Goal: Register for event/course: Sign up to attend an event or enroll in a course

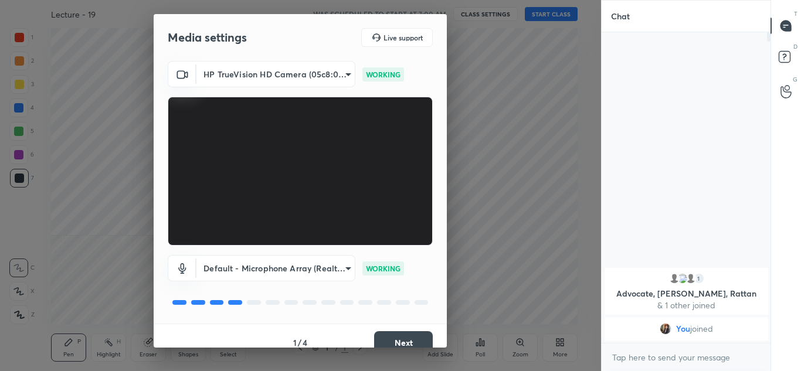
scroll to position [13, 0]
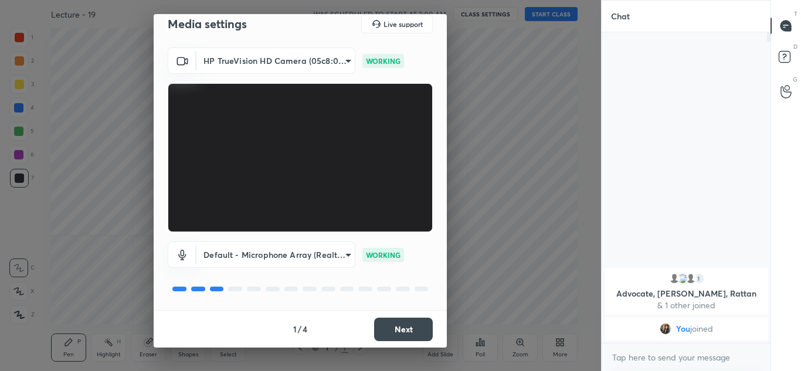
click at [409, 335] on button "Next" at bounding box center [403, 329] width 59 height 23
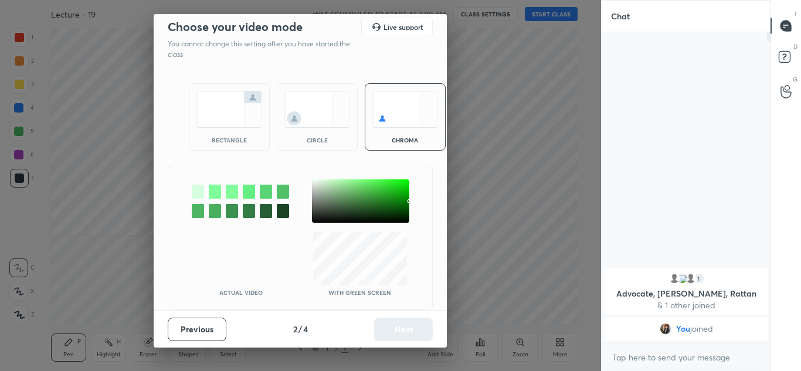
scroll to position [0, 0]
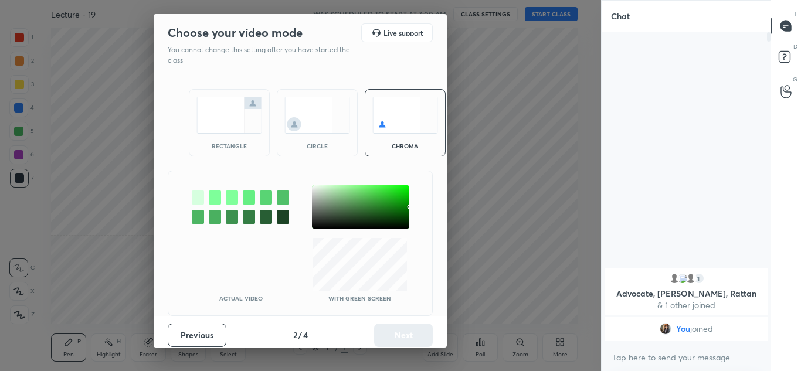
click at [304, 127] on img at bounding box center [317, 115] width 66 height 37
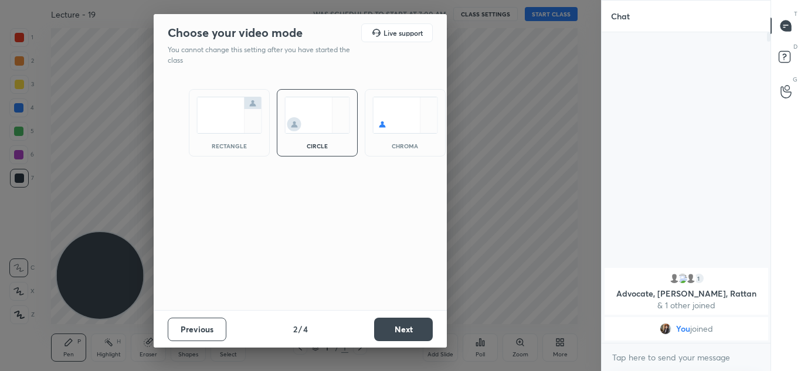
click at [392, 328] on button "Next" at bounding box center [403, 329] width 59 height 23
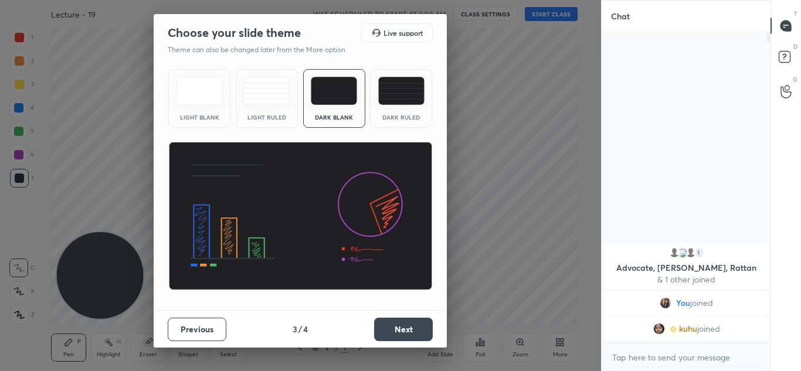
click at [403, 330] on button "Next" at bounding box center [403, 329] width 59 height 23
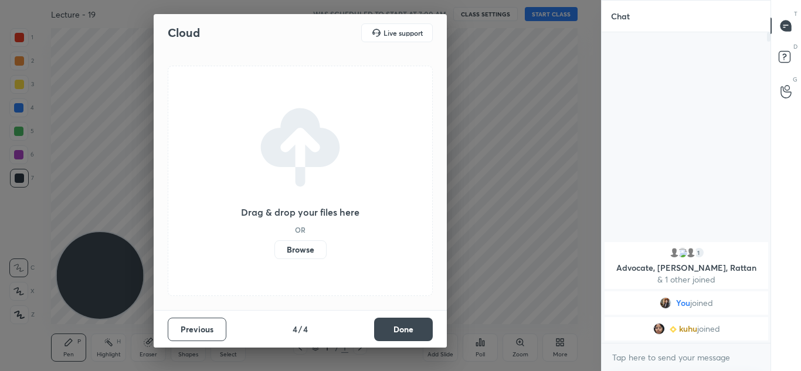
click at [403, 330] on button "Done" at bounding box center [403, 329] width 59 height 23
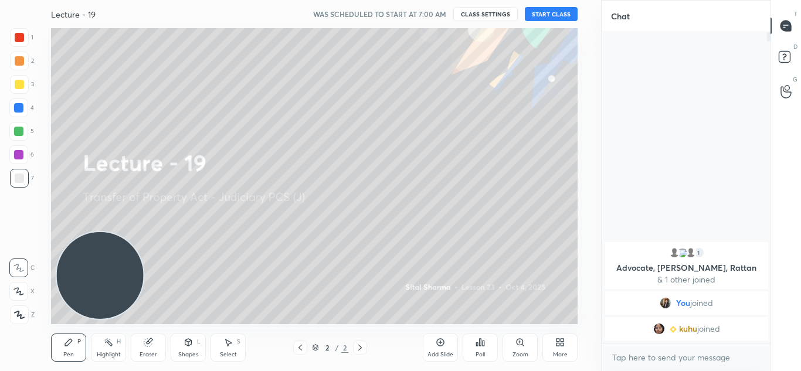
click at [542, 15] on button "START CLASS" at bounding box center [551, 14] width 53 height 14
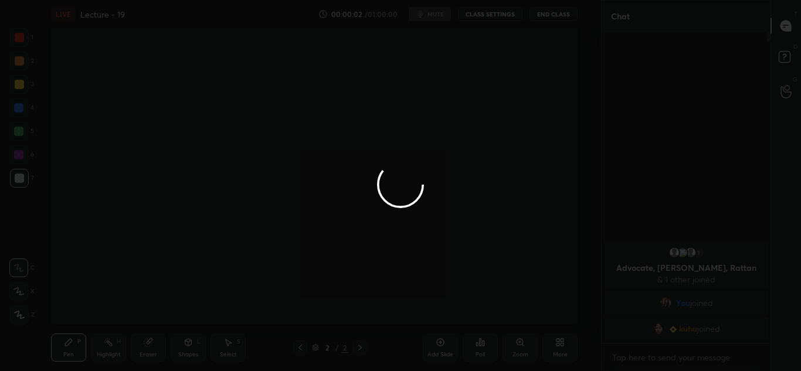
click at [608, 164] on div at bounding box center [400, 185] width 801 height 371
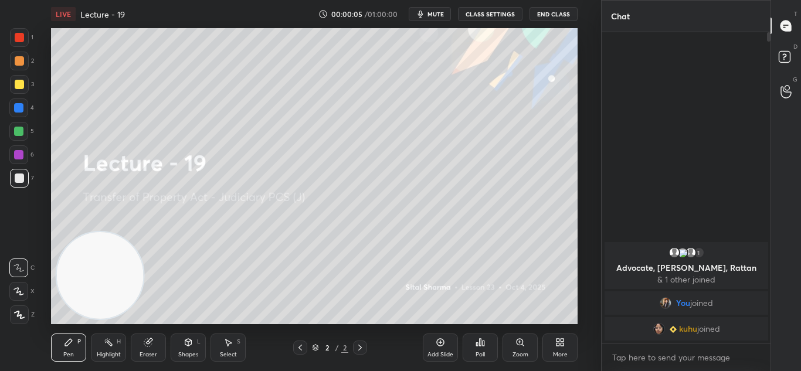
click at [13, 314] on div at bounding box center [19, 315] width 19 height 19
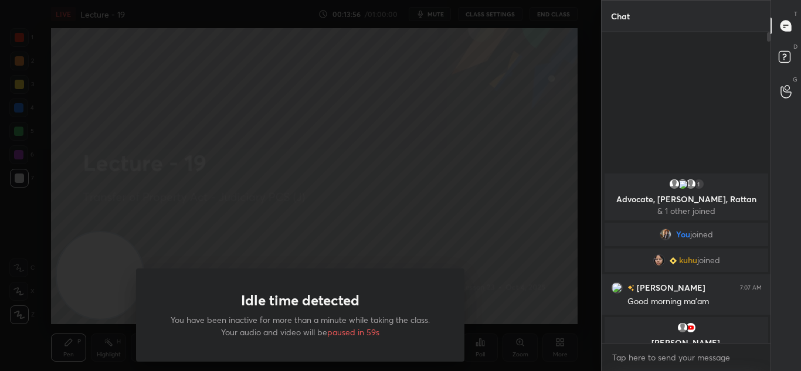
click at [494, 121] on div "Idle time detected You have been inactive for more than a minute while taking t…" at bounding box center [300, 185] width 601 height 371
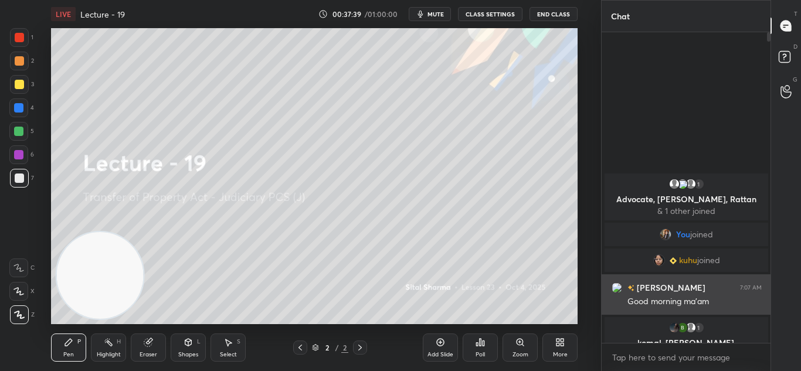
click at [696, 311] on div "[PERSON_NAME] 7:07 AM Good morning ma'am" at bounding box center [686, 294] width 169 height 40
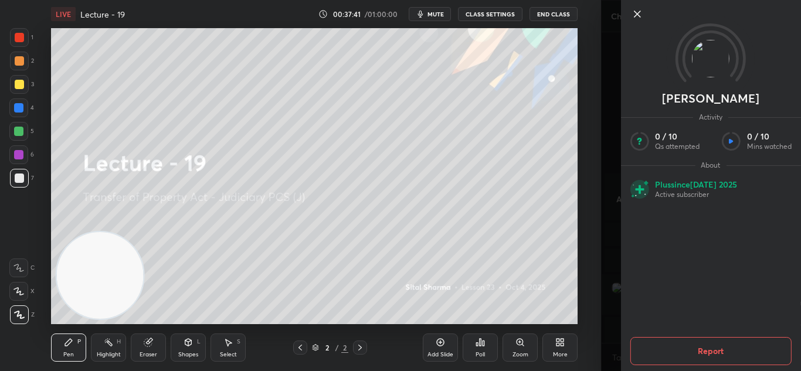
click at [640, 13] on icon at bounding box center [637, 14] width 14 height 14
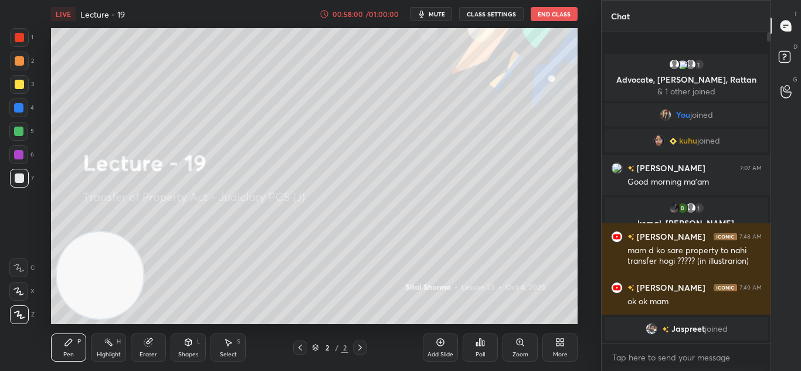
click at [543, 16] on button "End Class" at bounding box center [554, 14] width 47 height 14
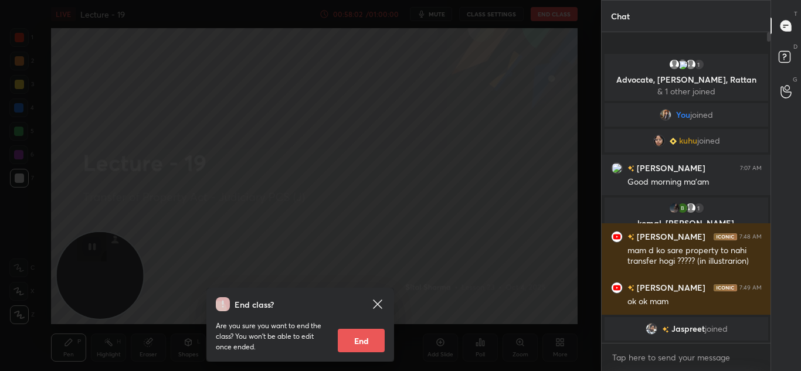
click at [355, 333] on button "End" at bounding box center [361, 340] width 47 height 23
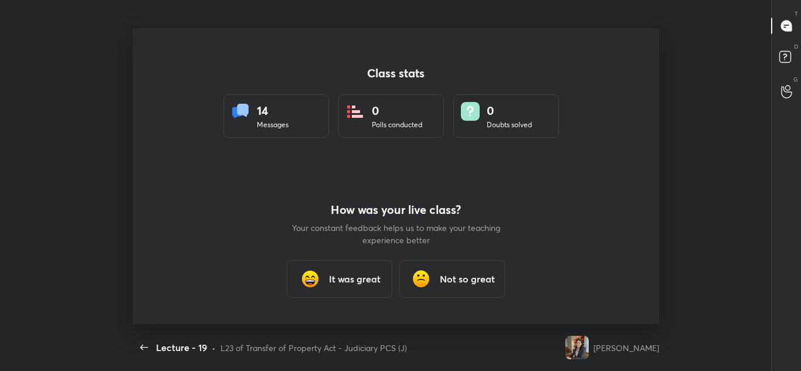
scroll to position [296, 788]
